Goal: Task Accomplishment & Management: Use online tool/utility

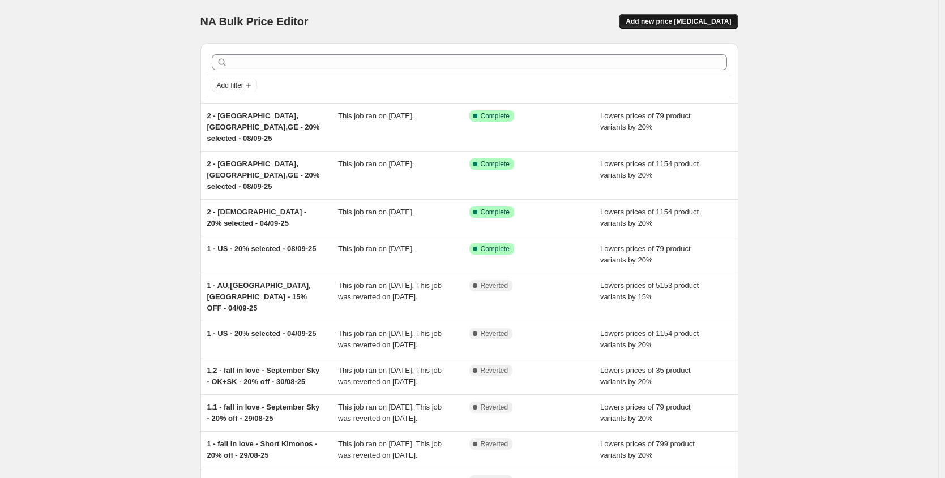
click at [706, 14] on button "Add new price [MEDICAL_DATA]" at bounding box center [678, 22] width 119 height 16
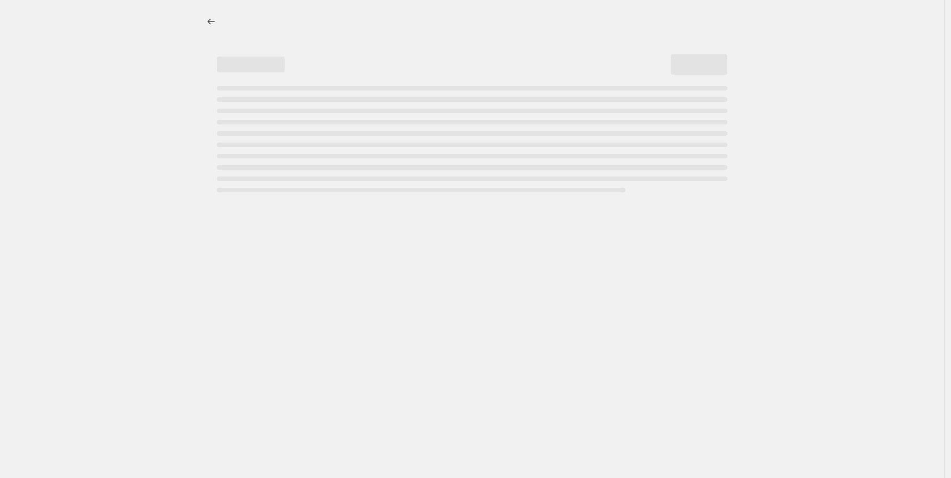
select select "percentage"
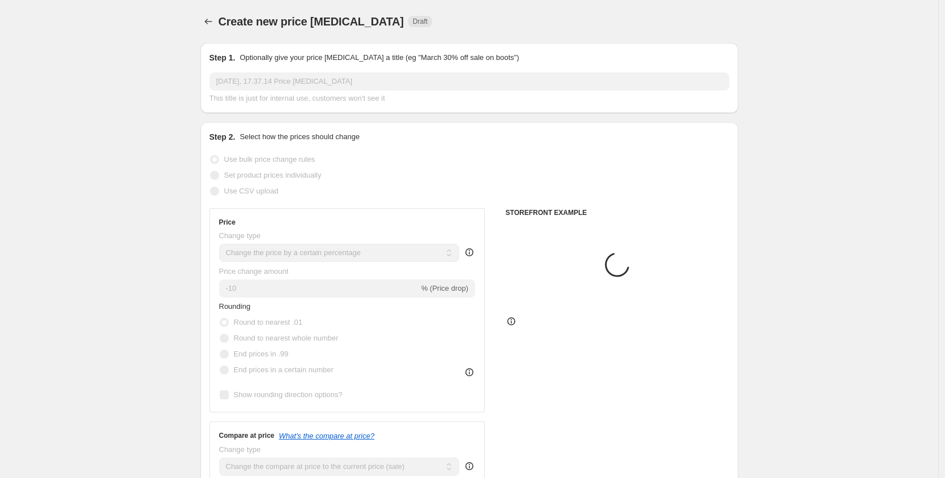
click at [253, 84] on input "[DATE], 17.37.14 Price [MEDICAL_DATA]" at bounding box center [469, 81] width 520 height 18
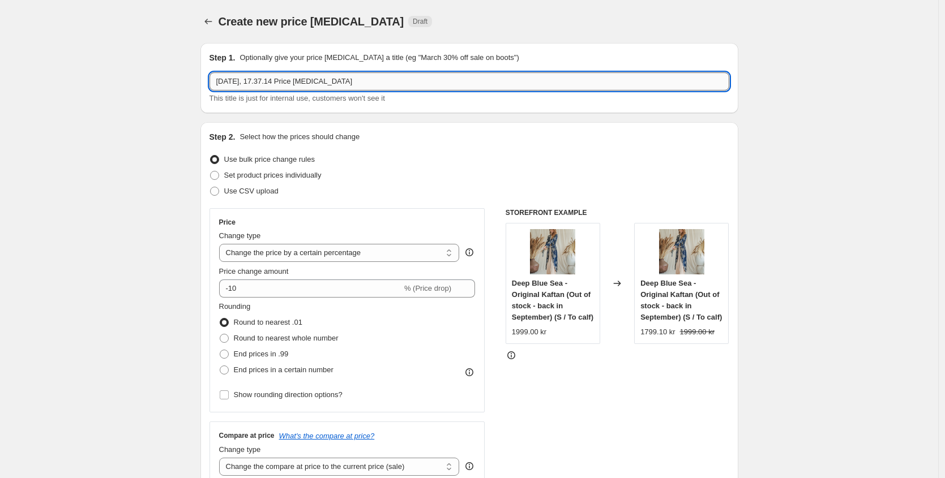
click at [253, 84] on input "[DATE], 17.37.14 Price [MEDICAL_DATA]" at bounding box center [469, 81] width 520 height 18
type input "1 - Tenerife Retreat - 50% - 09/09-25"
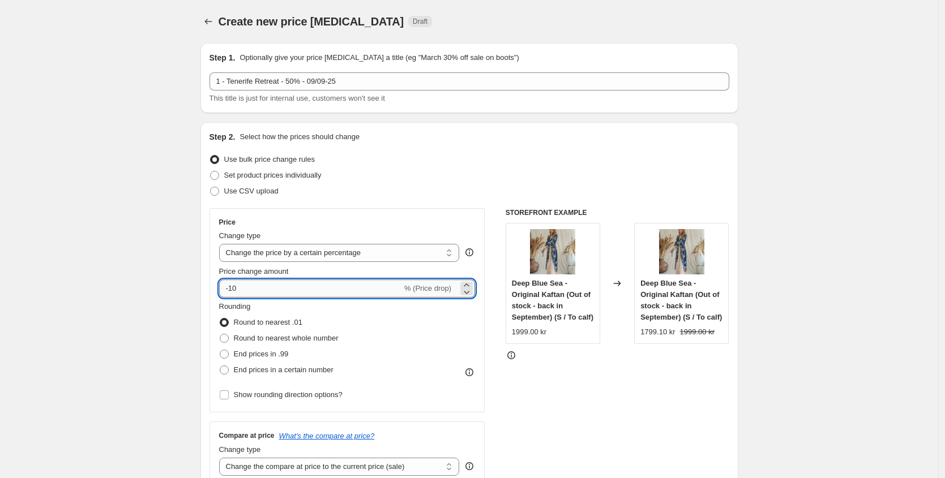
click at [248, 292] on input "-10" at bounding box center [310, 289] width 183 height 18
type input "-1"
type input "-50"
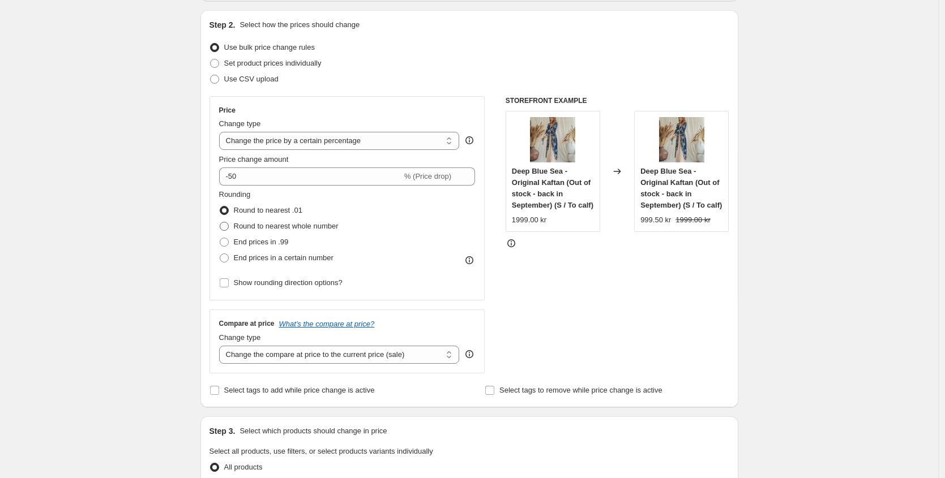
click at [239, 224] on span "Round to nearest whole number" at bounding box center [286, 226] width 105 height 8
click at [220, 222] on input "Round to nearest whole number" at bounding box center [220, 222] width 1 height 1
radio input "true"
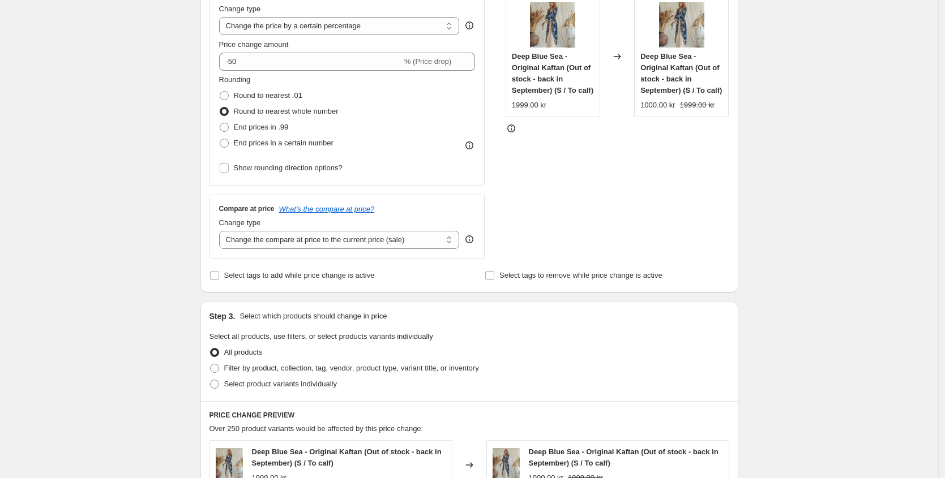
scroll to position [235, 0]
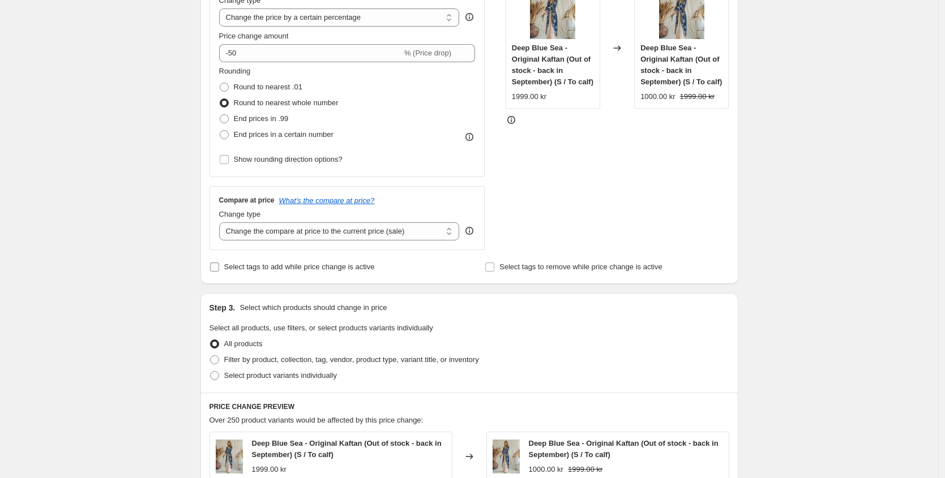
click at [218, 269] on input "Select tags to add while price change is active" at bounding box center [214, 267] width 9 height 9
checkbox input "true"
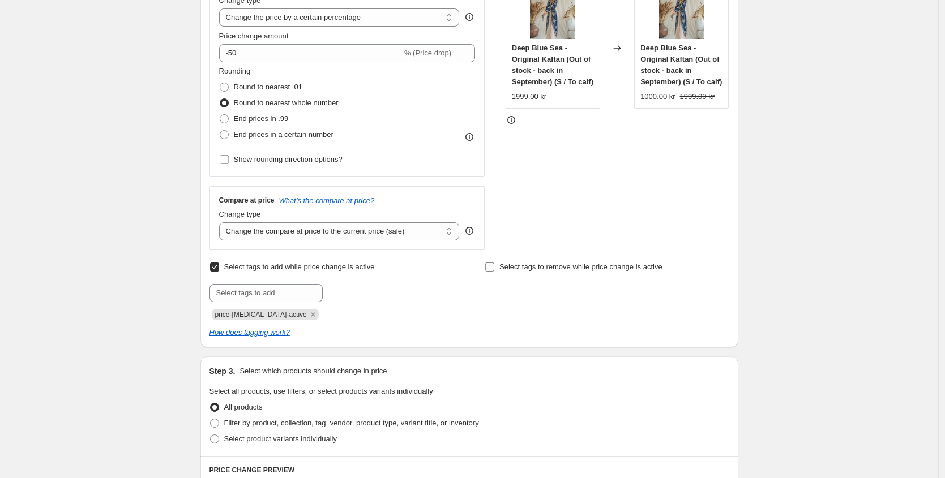
click at [494, 268] on input "Select tags to remove while price change is active" at bounding box center [489, 267] width 9 height 9
checkbox input "true"
click at [504, 290] on input "text" at bounding box center [541, 293] width 113 height 18
type input "n"
click at [482, 262] on div "Select tags to add while price change is active Submit price-[MEDICAL_DATA]-act…" at bounding box center [469, 289] width 520 height 61
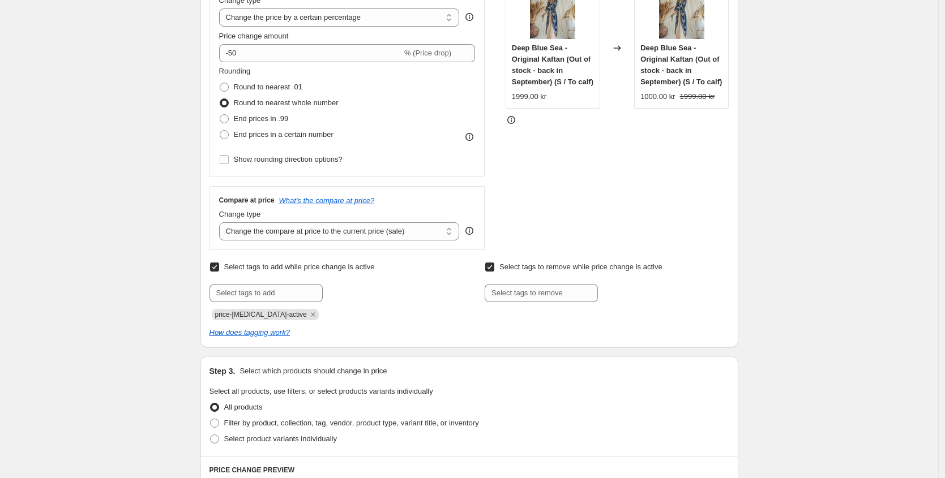
click at [492, 263] on input "Select tags to remove while price change is active" at bounding box center [489, 267] width 9 height 9
checkbox input "false"
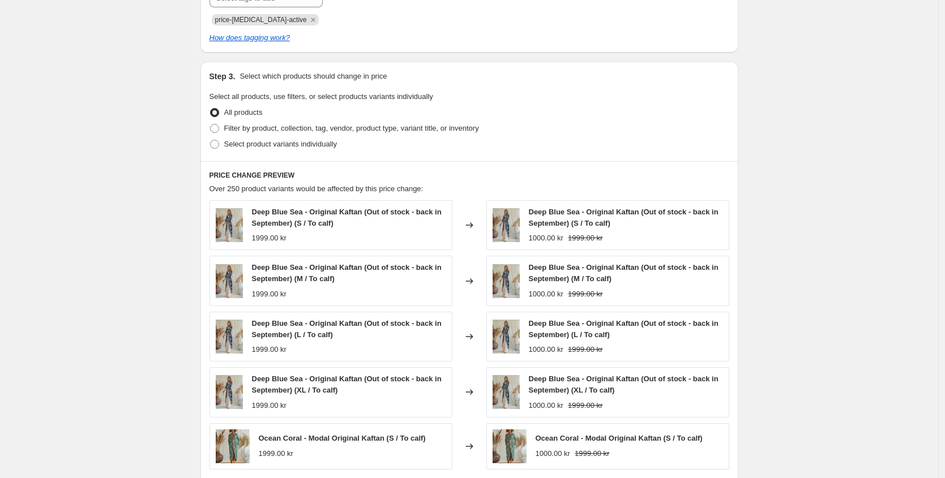
scroll to position [541, 0]
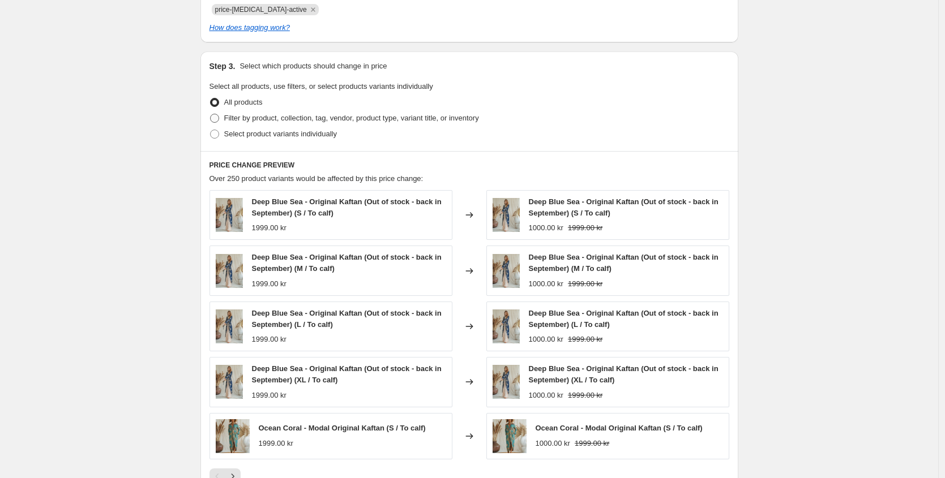
click at [289, 121] on span "Filter by product, collection, tag, vendor, product type, variant title, or inv…" at bounding box center [351, 118] width 255 height 8
click at [211, 114] on input "Filter by product, collection, tag, vendor, product type, variant title, or inv…" at bounding box center [210, 114] width 1 height 1
radio input "true"
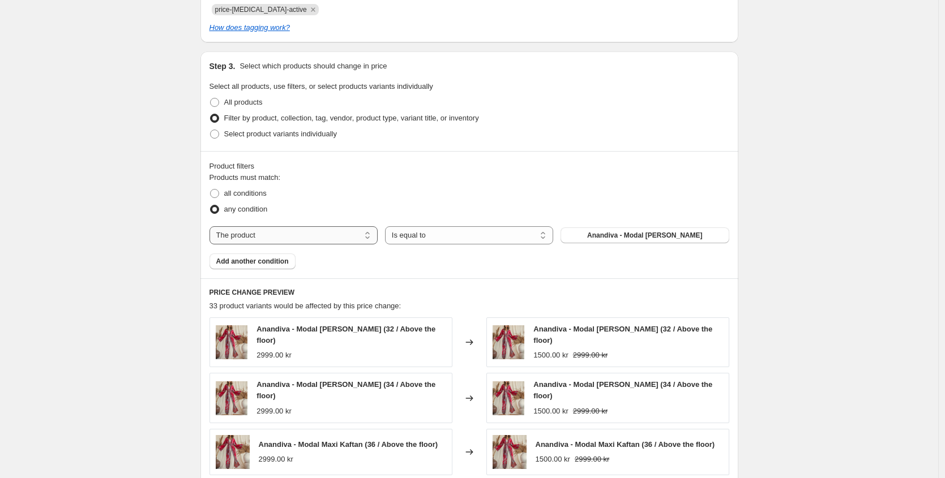
click at [358, 235] on select "The product The product's collection The product's tag The product's vendor The…" at bounding box center [293, 235] width 168 height 18
select select "tag"
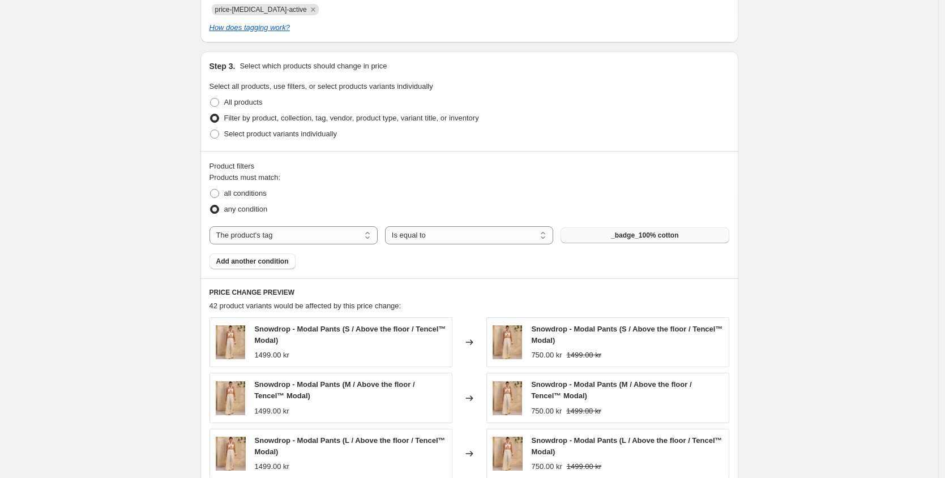
click at [591, 233] on button "_badge_100% cotton" at bounding box center [644, 236] width 168 height 16
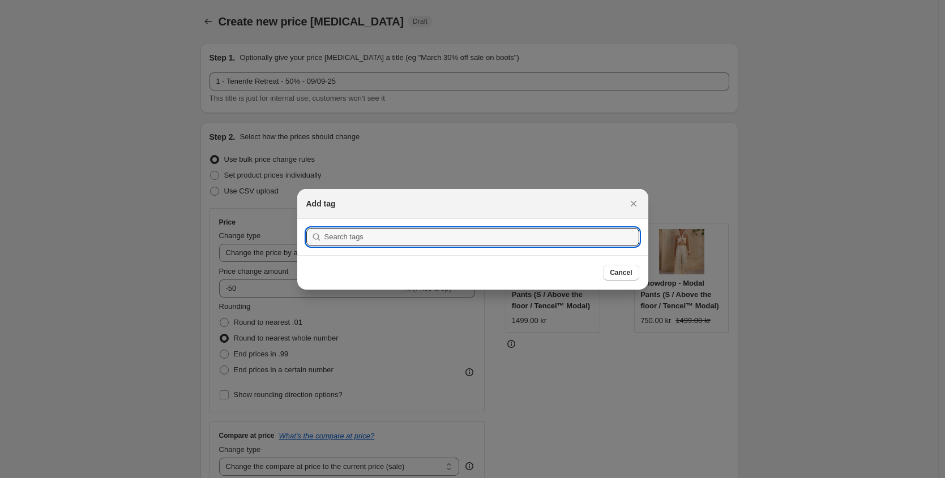
scroll to position [0, 0]
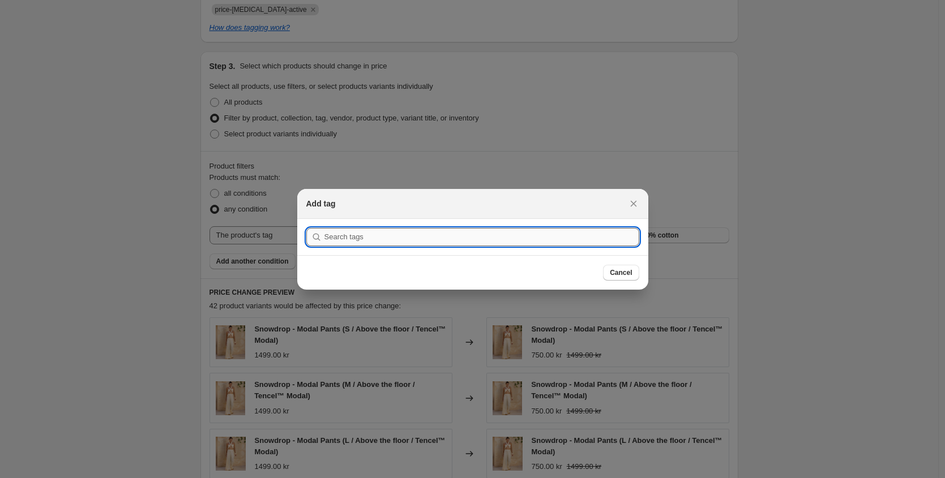
type input "t"
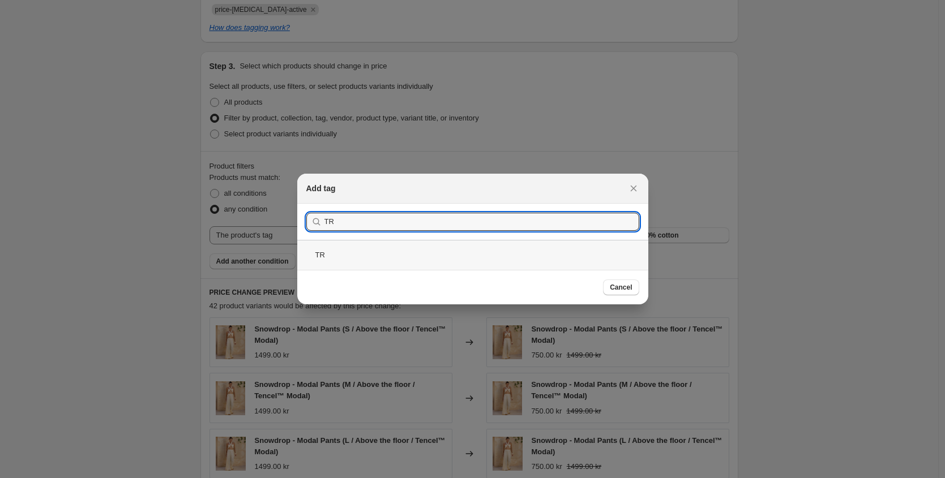
type input "TR"
click at [323, 253] on div "TR" at bounding box center [472, 255] width 351 height 30
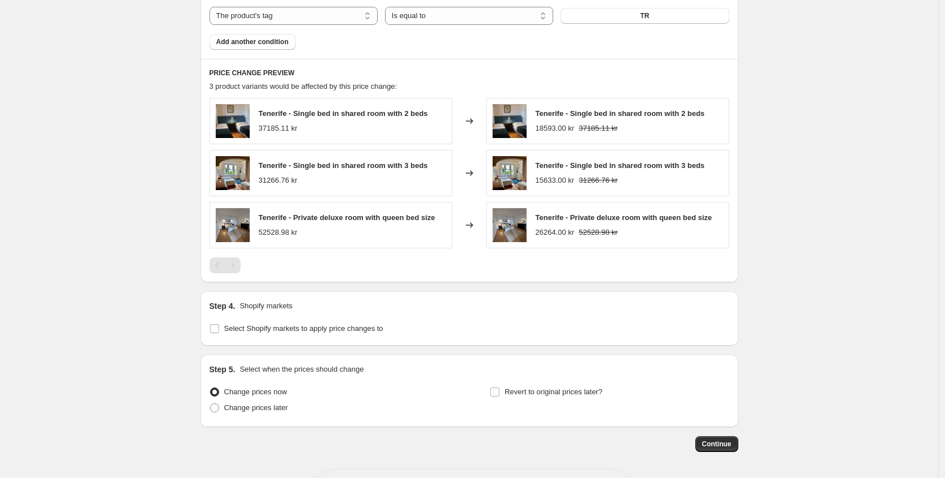
scroll to position [779, 0]
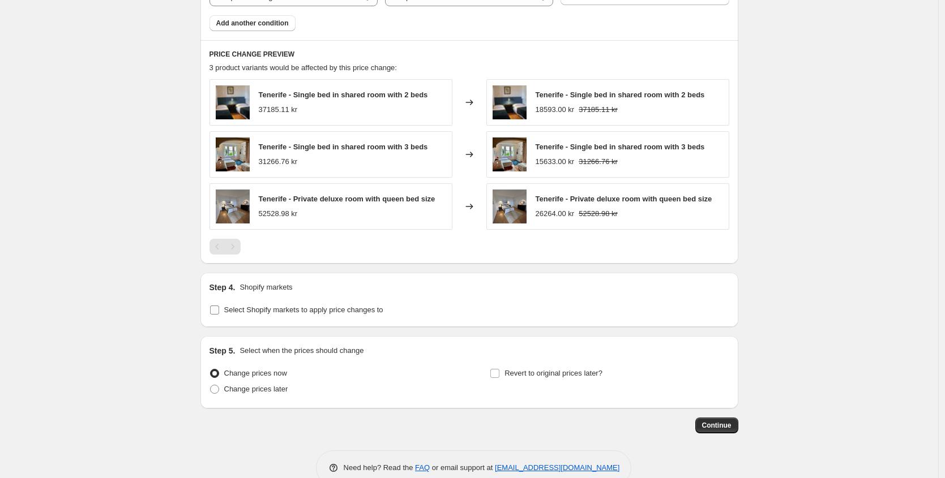
click at [340, 310] on span "Select Shopify markets to apply price changes to" at bounding box center [303, 310] width 159 height 8
click at [219, 310] on input "Select Shopify markets to apply price changes to" at bounding box center [214, 310] width 9 height 9
checkbox input "true"
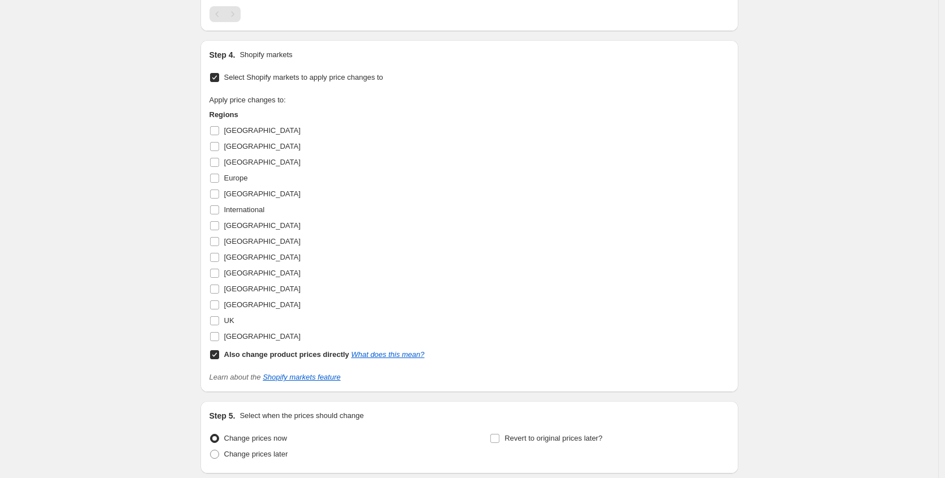
scroll to position [1036, 0]
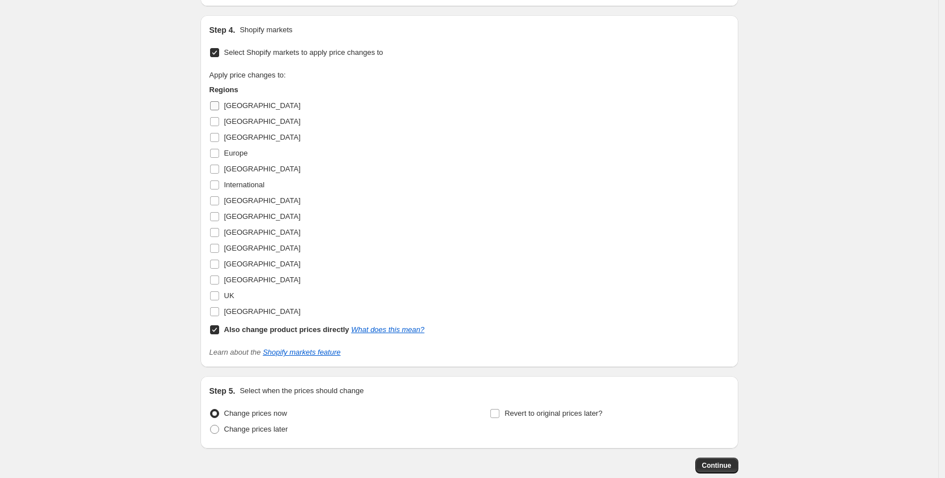
click at [213, 107] on input "[GEOGRAPHIC_DATA]" at bounding box center [214, 105] width 9 height 9
checkbox input "true"
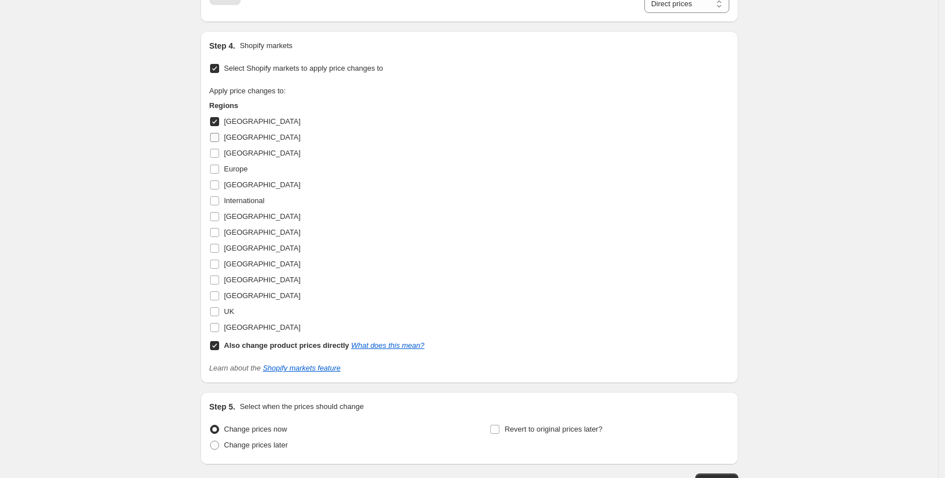
click at [220, 144] on label "[GEOGRAPHIC_DATA]" at bounding box center [254, 138] width 91 height 16
click at [219, 142] on input "[GEOGRAPHIC_DATA]" at bounding box center [214, 137] width 9 height 9
checkbox input "true"
click at [220, 158] on span at bounding box center [214, 153] width 10 height 10
click at [219, 158] on input "[GEOGRAPHIC_DATA]" at bounding box center [214, 153] width 9 height 9
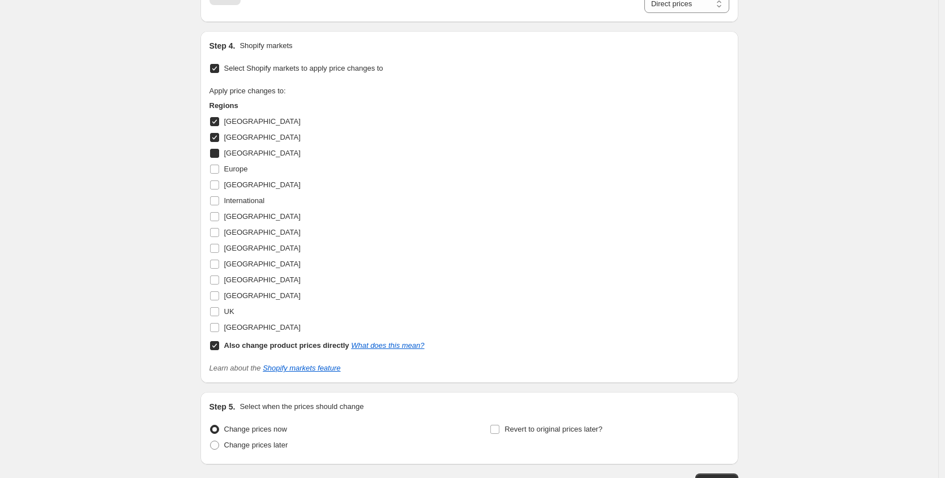
checkbox input "true"
click at [219, 170] on input "Europe" at bounding box center [214, 169] width 9 height 9
checkbox input "true"
click at [219, 189] on input "[GEOGRAPHIC_DATA]" at bounding box center [214, 185] width 9 height 9
checkbox input "true"
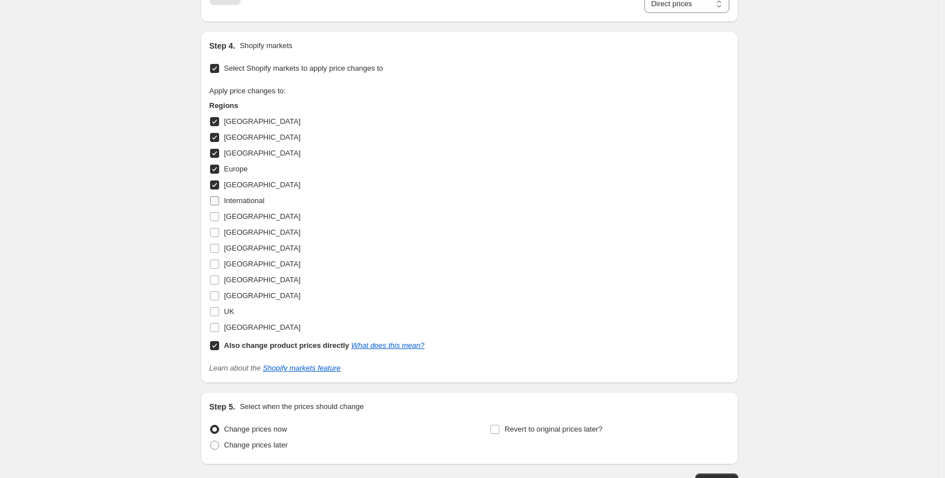
click at [220, 205] on span at bounding box center [214, 201] width 10 height 10
click at [219, 205] on input "International" at bounding box center [214, 200] width 9 height 9
checkbox input "true"
click at [220, 209] on label "[GEOGRAPHIC_DATA]" at bounding box center [254, 217] width 91 height 16
click at [219, 212] on input "[GEOGRAPHIC_DATA]" at bounding box center [214, 216] width 9 height 9
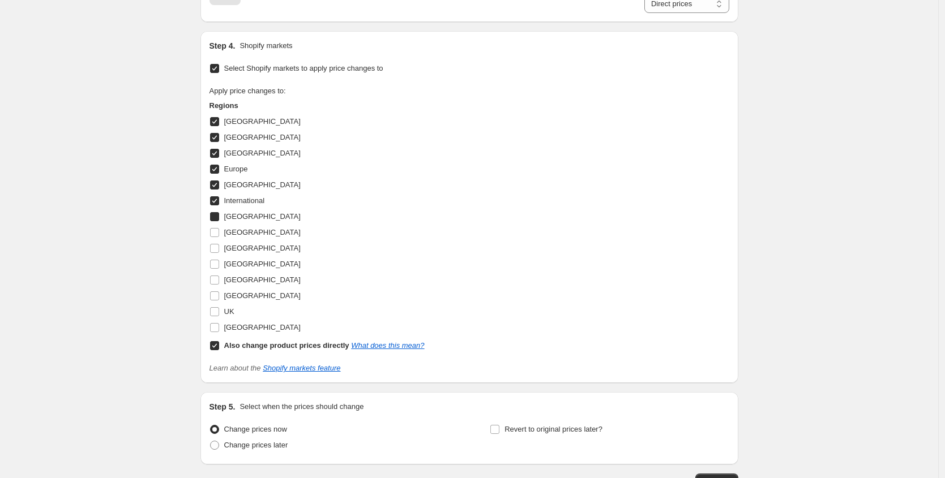
checkbox input "true"
click at [220, 238] on label "[GEOGRAPHIC_DATA]" at bounding box center [254, 233] width 91 height 16
click at [219, 237] on input "[GEOGRAPHIC_DATA]" at bounding box center [214, 232] width 9 height 9
checkbox input "true"
click at [219, 251] on input "[GEOGRAPHIC_DATA]" at bounding box center [214, 248] width 9 height 9
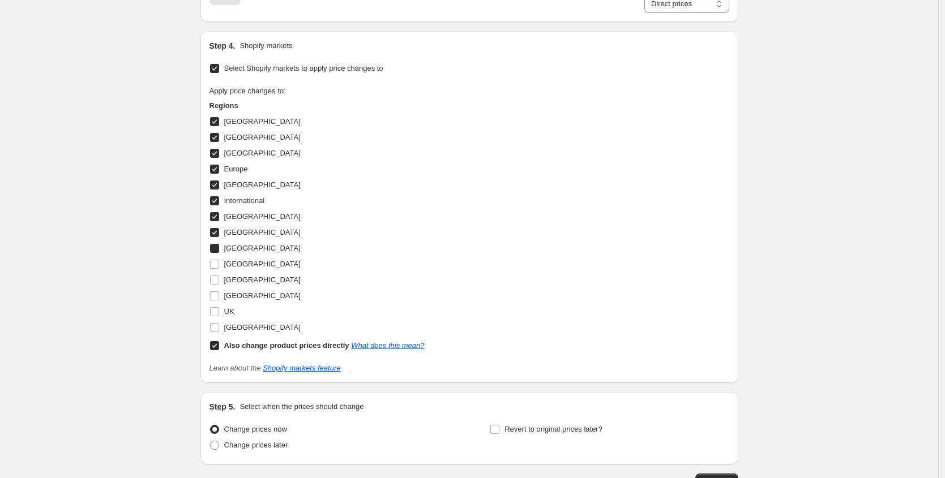
checkbox input "true"
click at [220, 269] on span at bounding box center [214, 264] width 10 height 10
click at [219, 269] on input "[GEOGRAPHIC_DATA]" at bounding box center [214, 264] width 9 height 9
checkbox input "true"
click at [220, 286] on label "[GEOGRAPHIC_DATA]" at bounding box center [254, 280] width 91 height 16
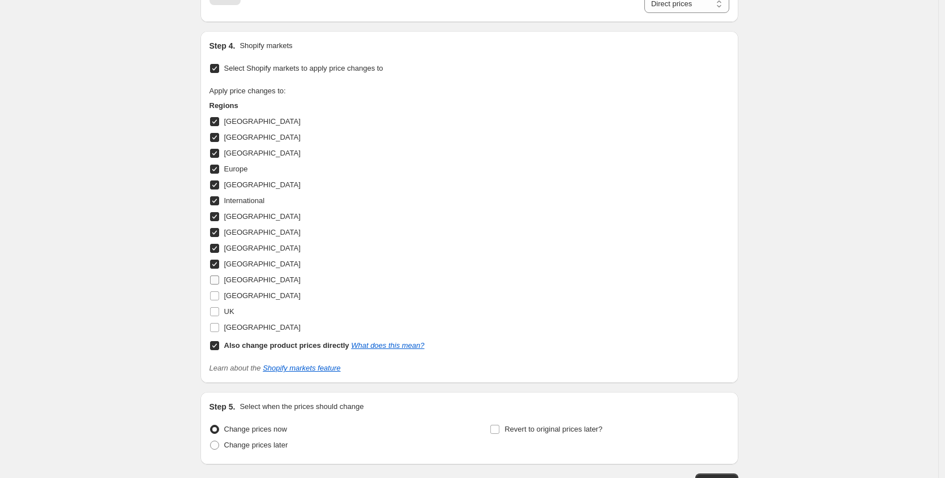
click at [219, 285] on input "[GEOGRAPHIC_DATA]" at bounding box center [214, 280] width 9 height 9
checkbox input "true"
click at [219, 293] on input "[GEOGRAPHIC_DATA]" at bounding box center [214, 295] width 9 height 9
checkbox input "true"
click at [219, 328] on input "[GEOGRAPHIC_DATA]" at bounding box center [214, 327] width 9 height 9
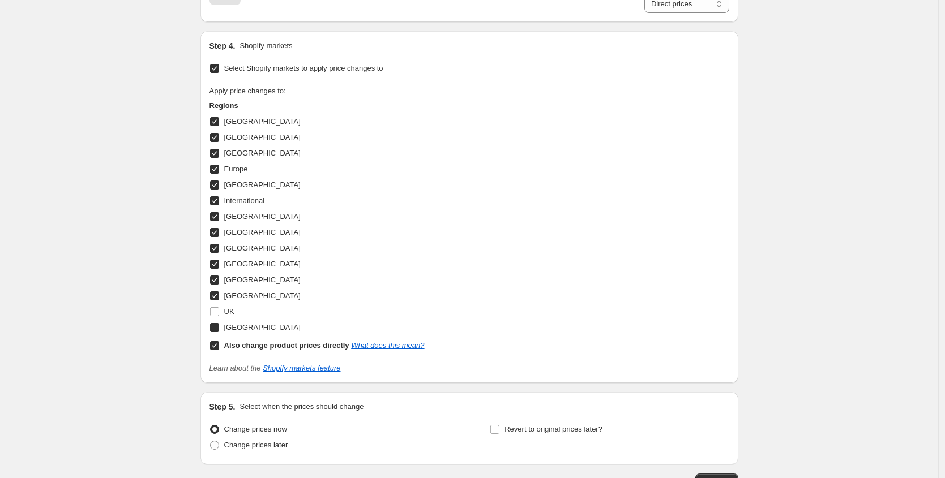
checkbox input "true"
click at [219, 313] on input "UK" at bounding box center [214, 311] width 9 height 9
checkbox input "true"
click at [219, 346] on input "Also change product prices directly What does this mean?" at bounding box center [214, 345] width 9 height 9
checkbox input "false"
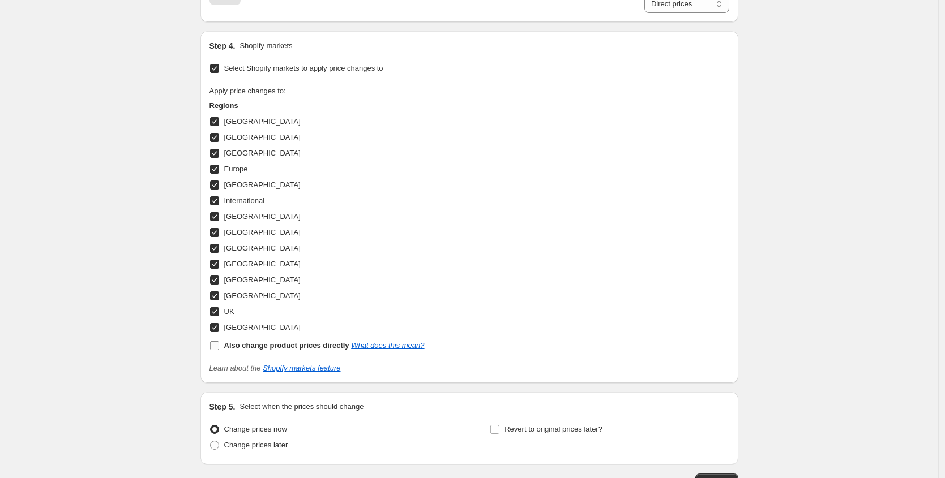
select select "56638996824"
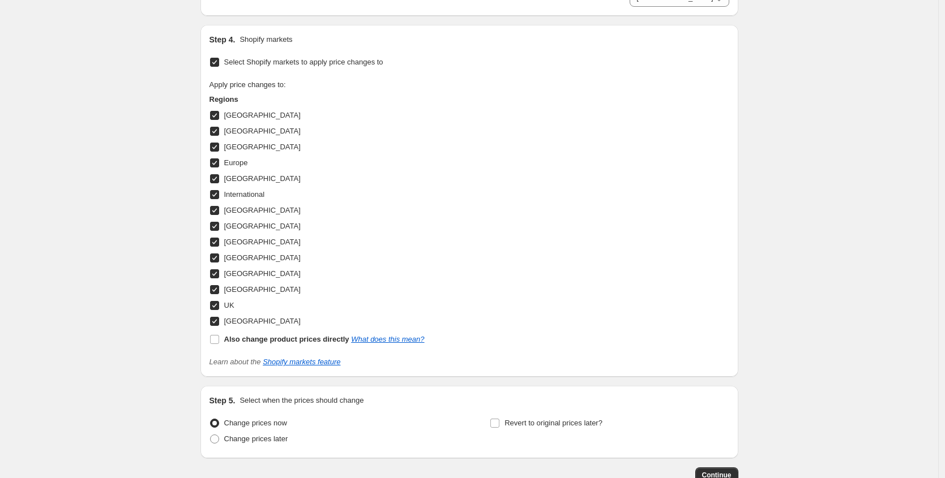
scroll to position [1049, 0]
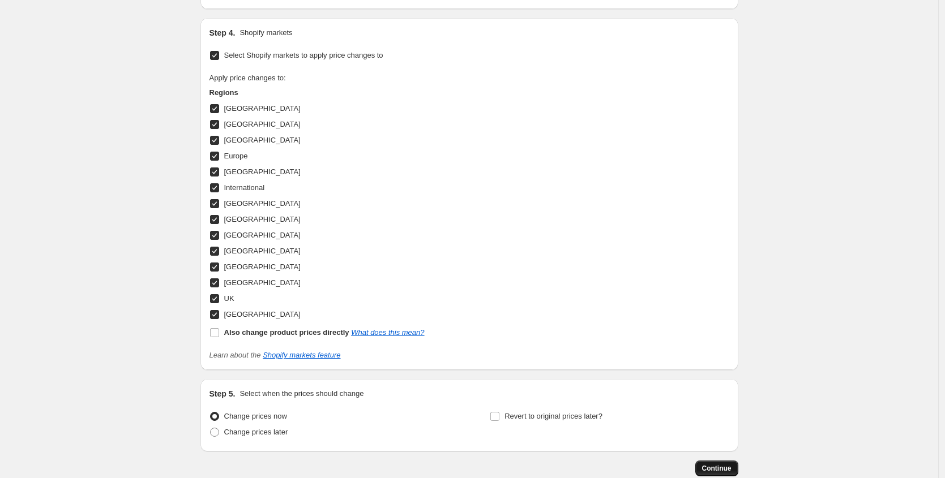
click at [724, 463] on button "Continue" at bounding box center [716, 469] width 43 height 16
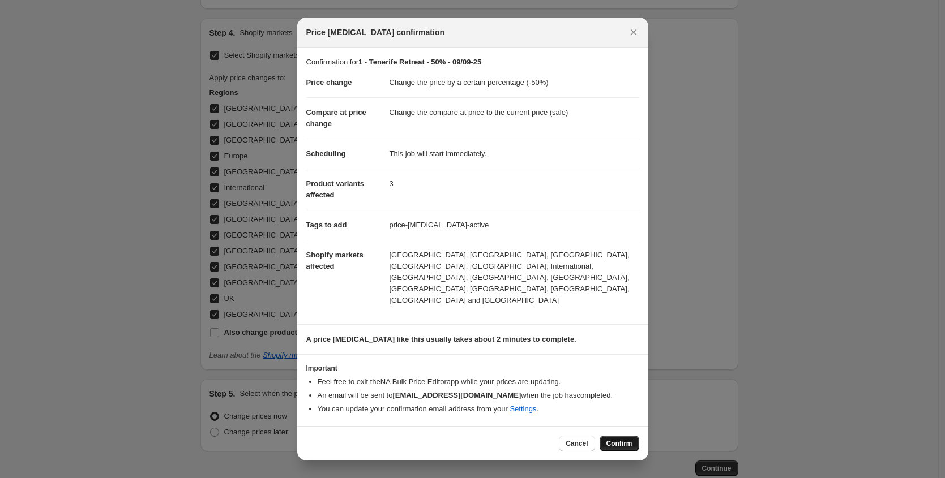
click at [613, 436] on button "Confirm" at bounding box center [619, 444] width 40 height 16
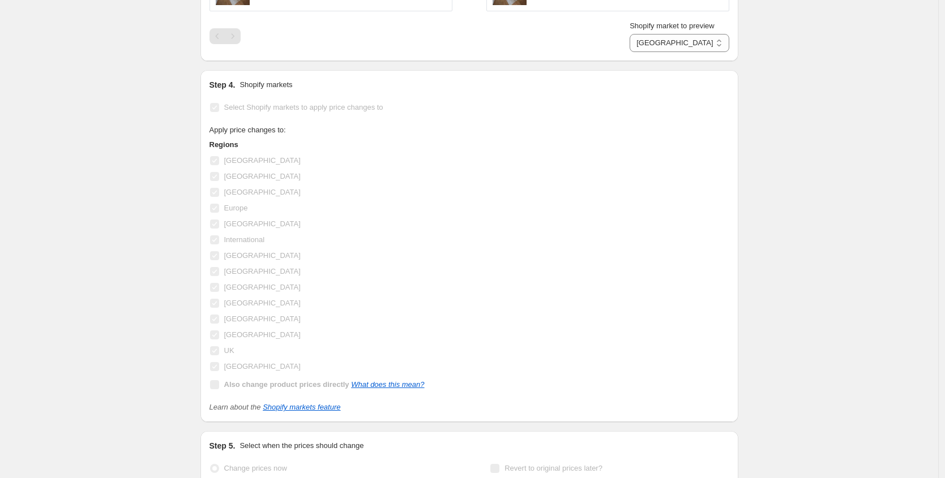
scroll to position [1079, 0]
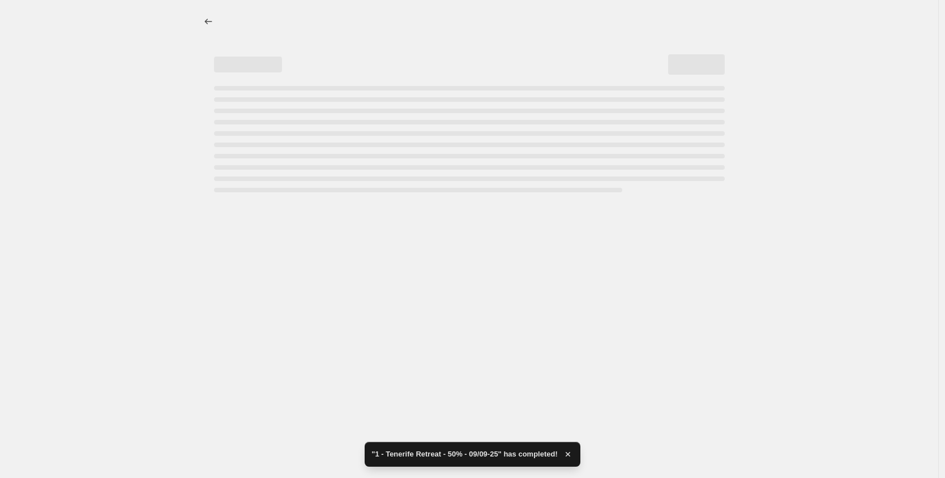
select select "percentage"
select select "tag"
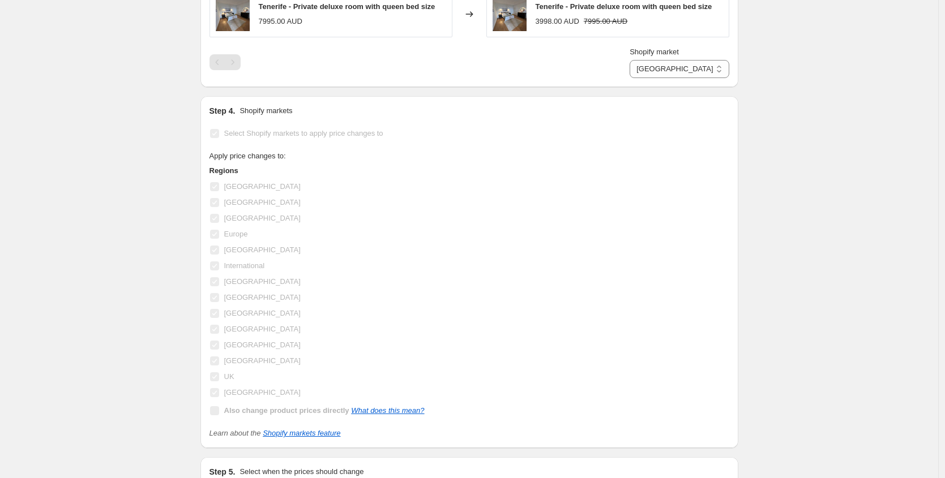
scroll to position [0, 0]
